Goal: Task Accomplishment & Management: Manage account settings

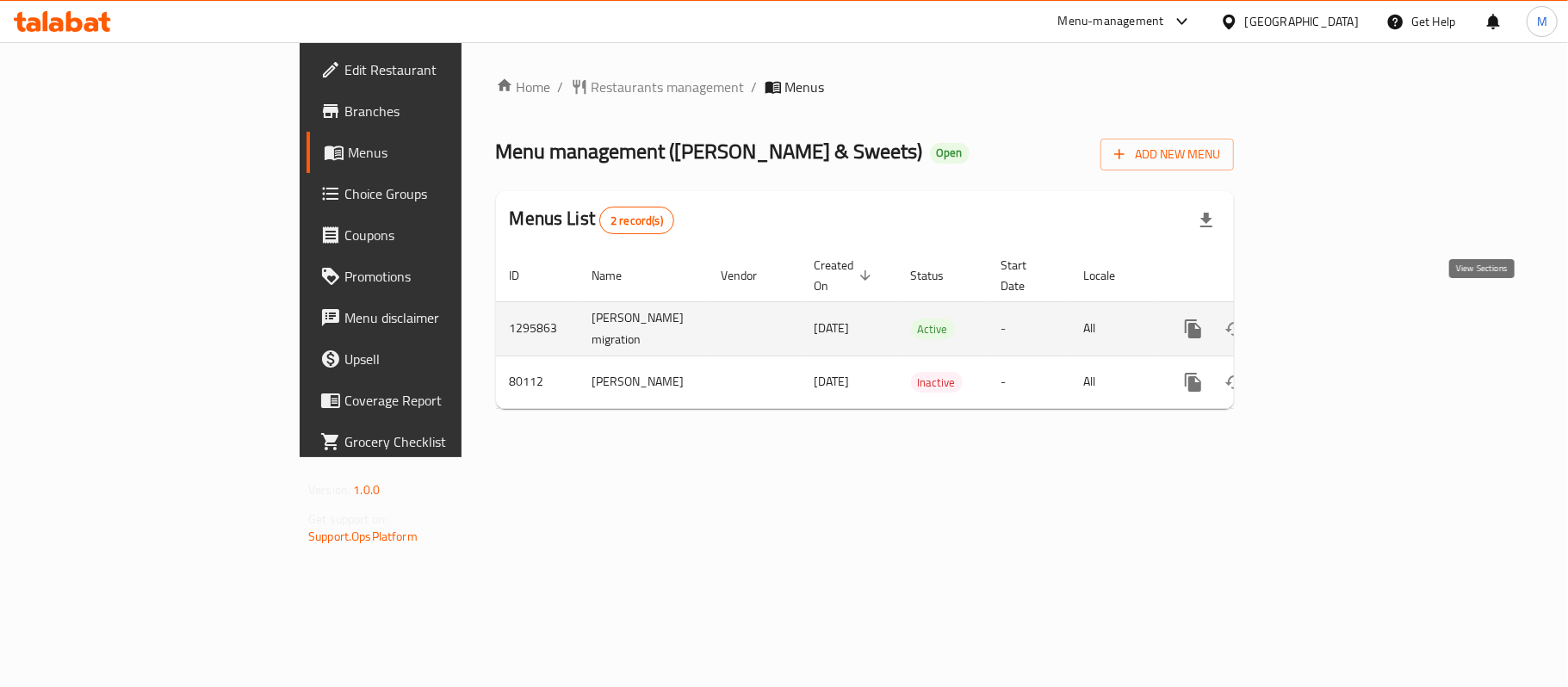
click at [1328, 318] on icon "enhanced table" at bounding box center [1316, 328] width 21 height 21
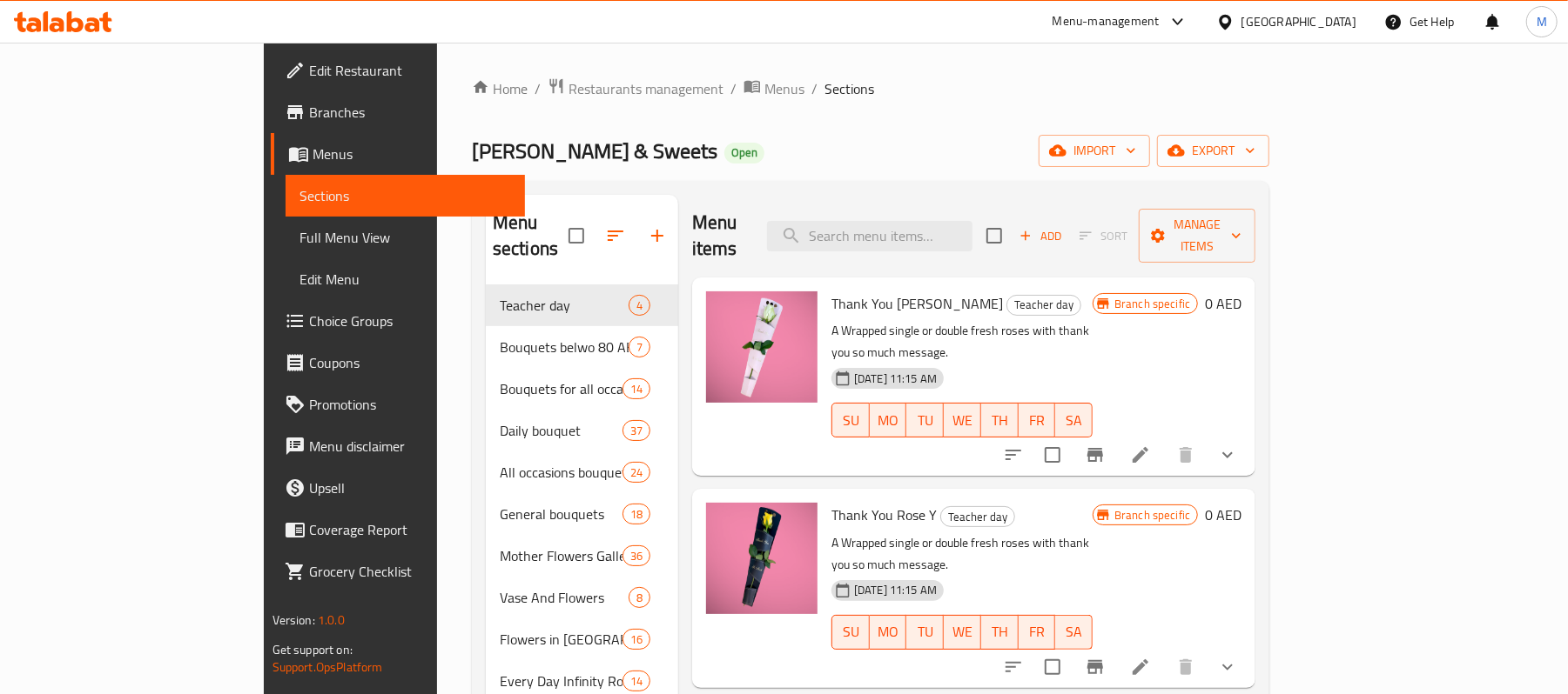
click at [1276, 14] on div "[GEOGRAPHIC_DATA]" at bounding box center [1299, 21] width 115 height 19
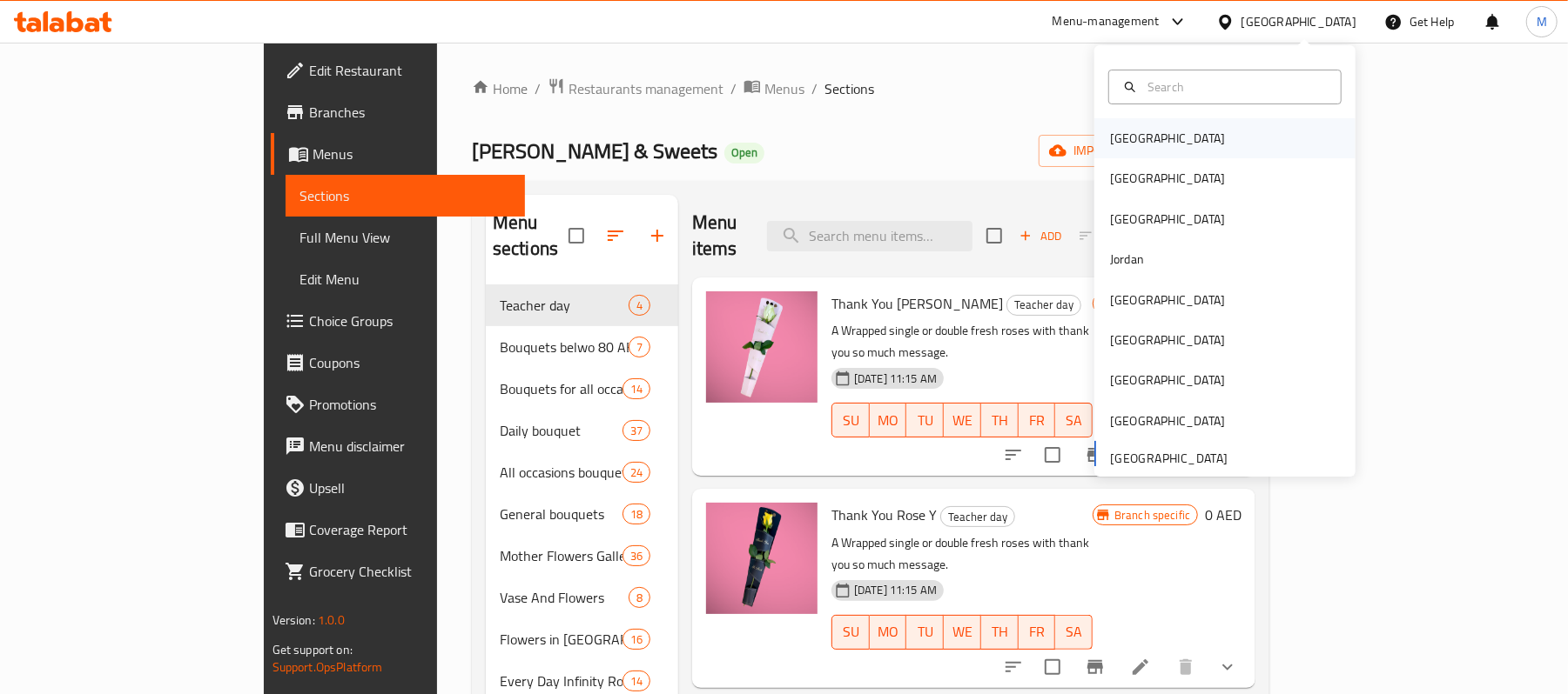
click at [1118, 137] on div "Bahrain" at bounding box center [1168, 138] width 115 height 19
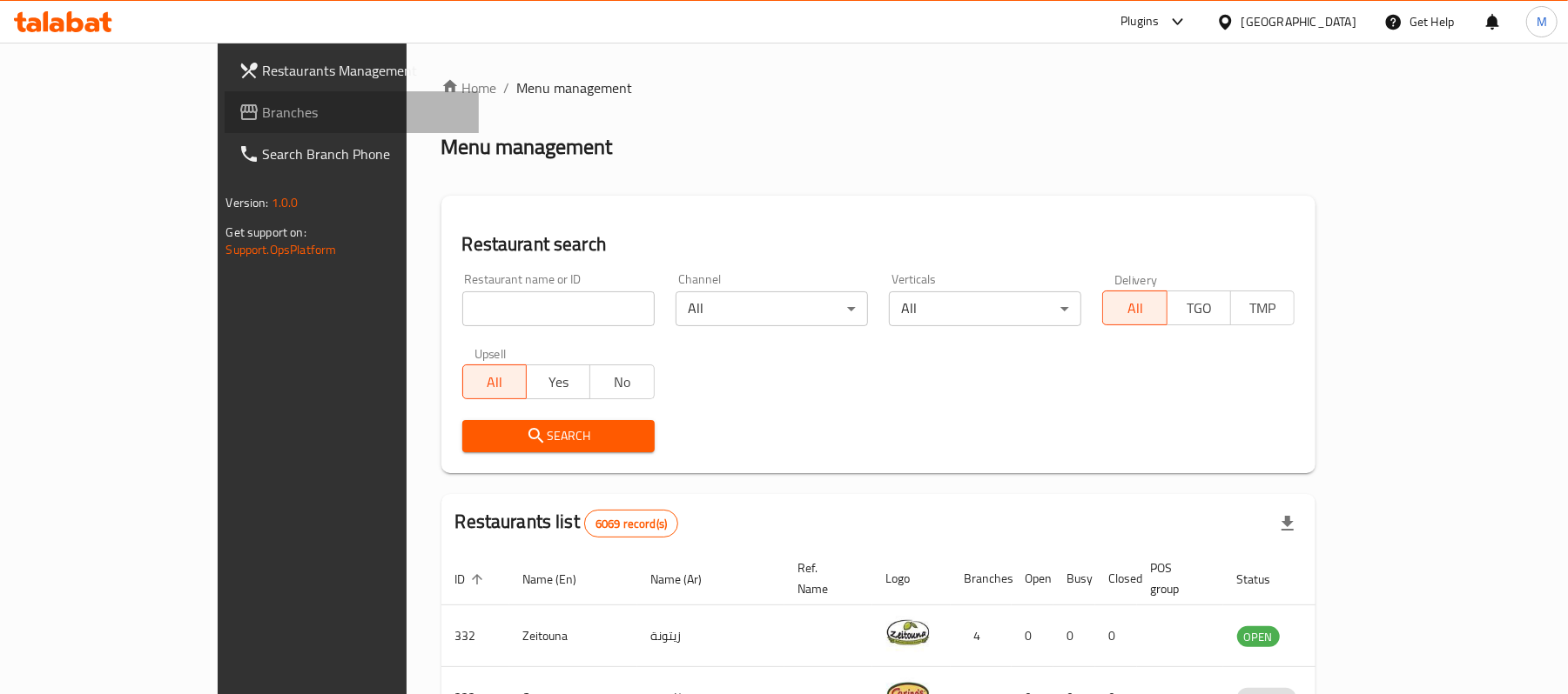
click at [263, 108] on span "Branches" at bounding box center [364, 112] width 203 height 21
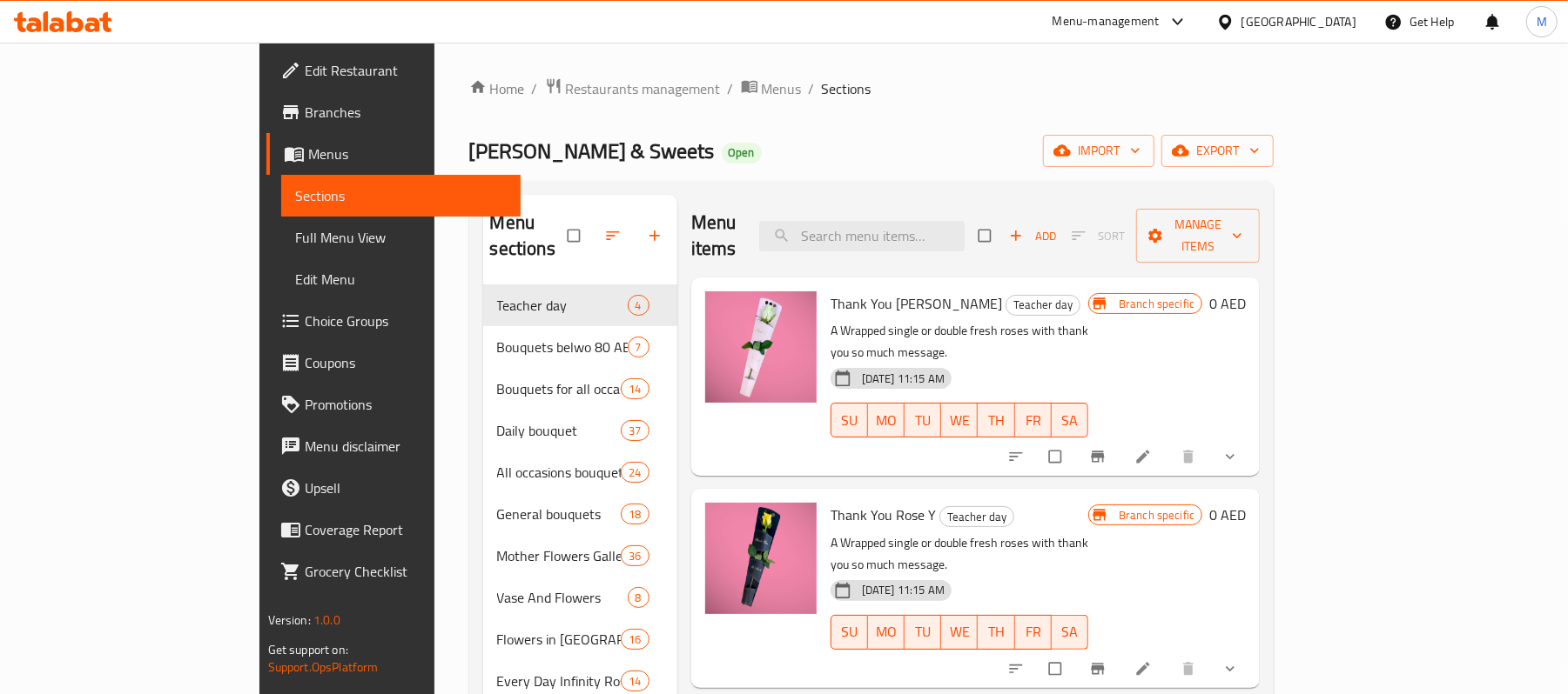
click at [1115, 12] on div "Menu-management" at bounding box center [1106, 21] width 107 height 21
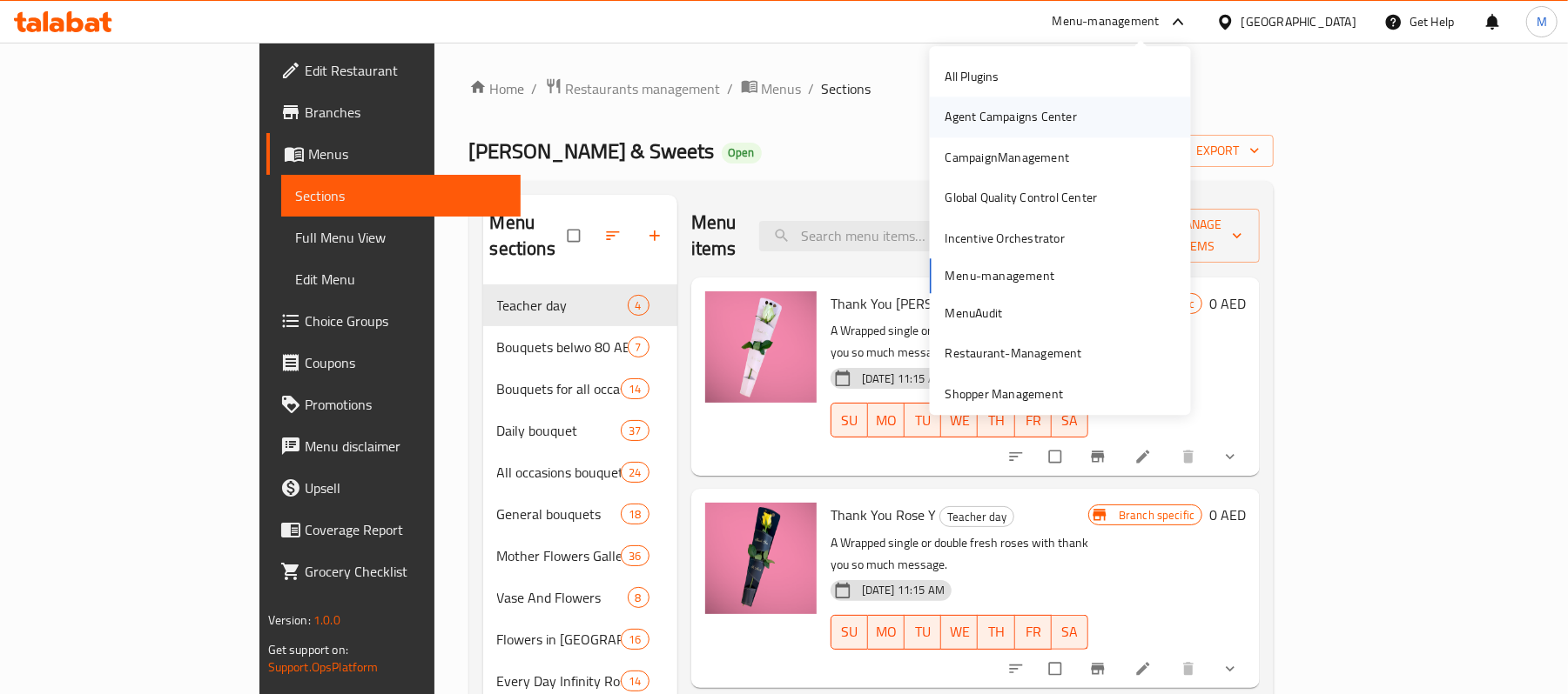
click at [1074, 106] on div "Agent Campaigns Center" at bounding box center [1060, 117] width 261 height 40
